Goal: Share content

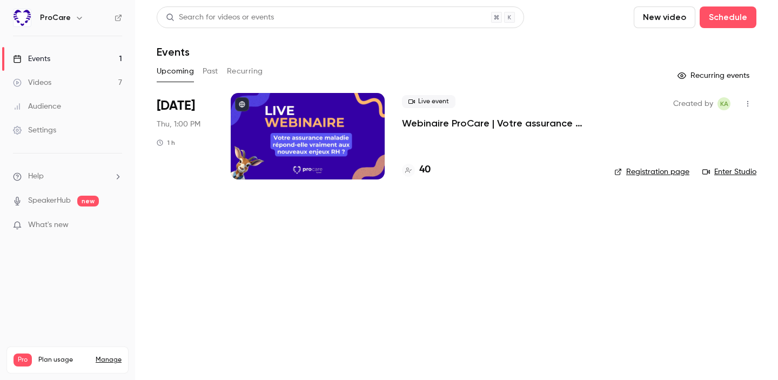
click at [463, 124] on p "Webinaire ProCare | Votre assurance maladie répond-elle aux enjeux RH ?" at bounding box center [499, 123] width 195 height 13
click at [728, 169] on link "Enter Studio" at bounding box center [730, 171] width 54 height 11
click at [729, 167] on link "Enter Studio" at bounding box center [730, 171] width 54 height 11
click at [417, 122] on p "Webinaire ProCare | Votre assurance maladie répond-elle aux enjeux RH ?" at bounding box center [499, 123] width 195 height 13
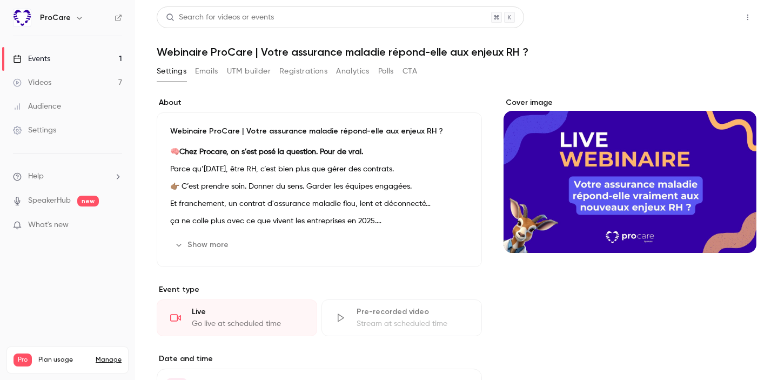
click at [699, 28] on button "Share" at bounding box center [709, 17] width 43 height 22
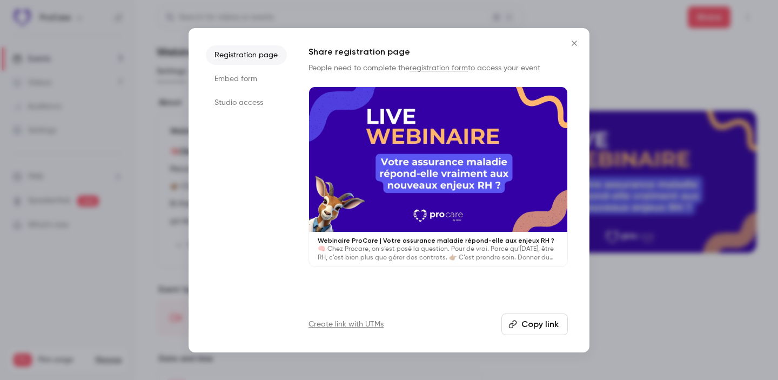
click at [537, 317] on button "Copy link" at bounding box center [535, 324] width 66 height 22
